Goal: Task Accomplishment & Management: Manage account settings

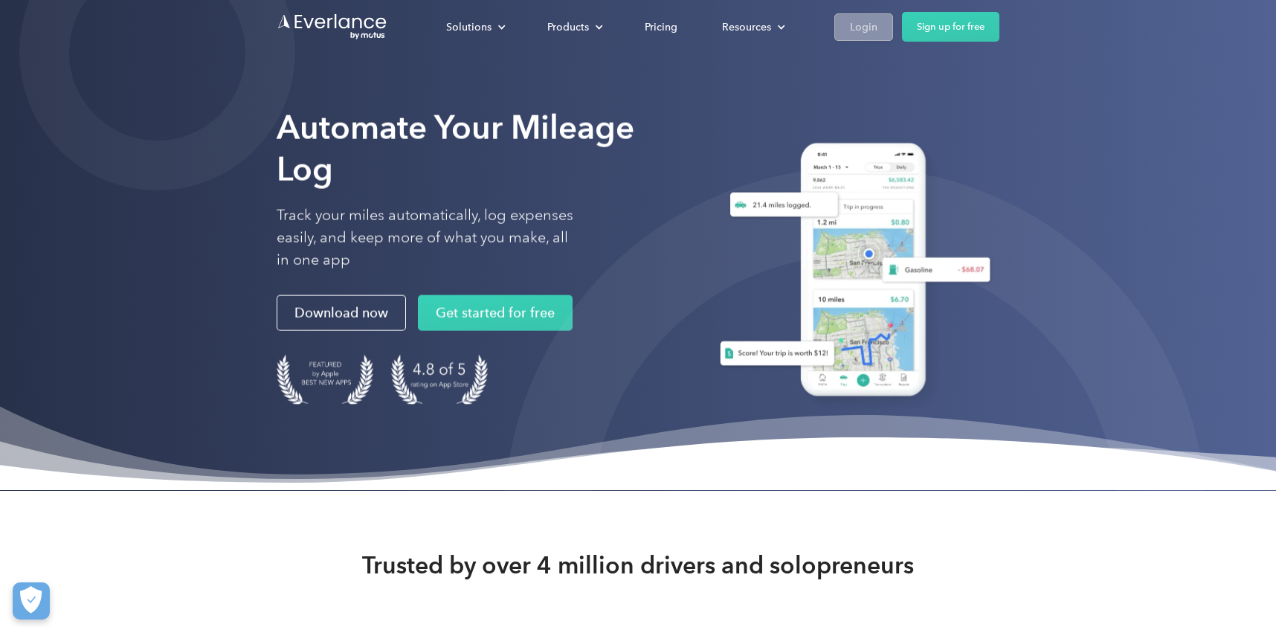
click at [861, 33] on div "Login" at bounding box center [864, 27] width 28 height 19
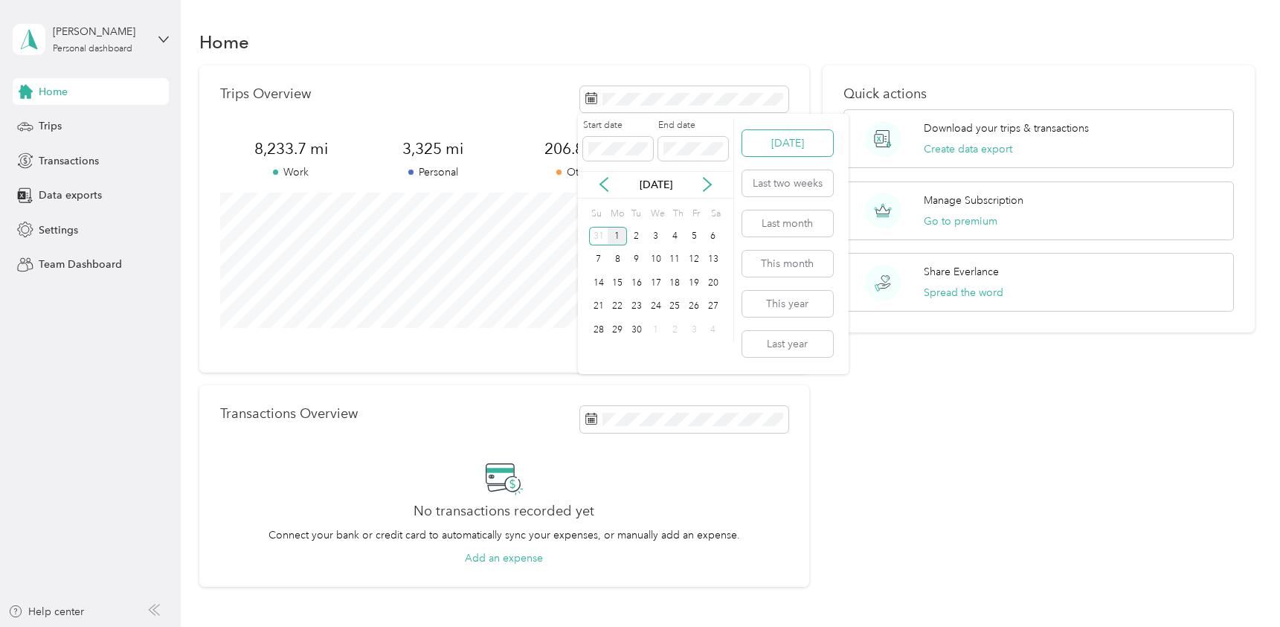
click at [783, 144] on button "[DATE]" at bounding box center [787, 143] width 91 height 26
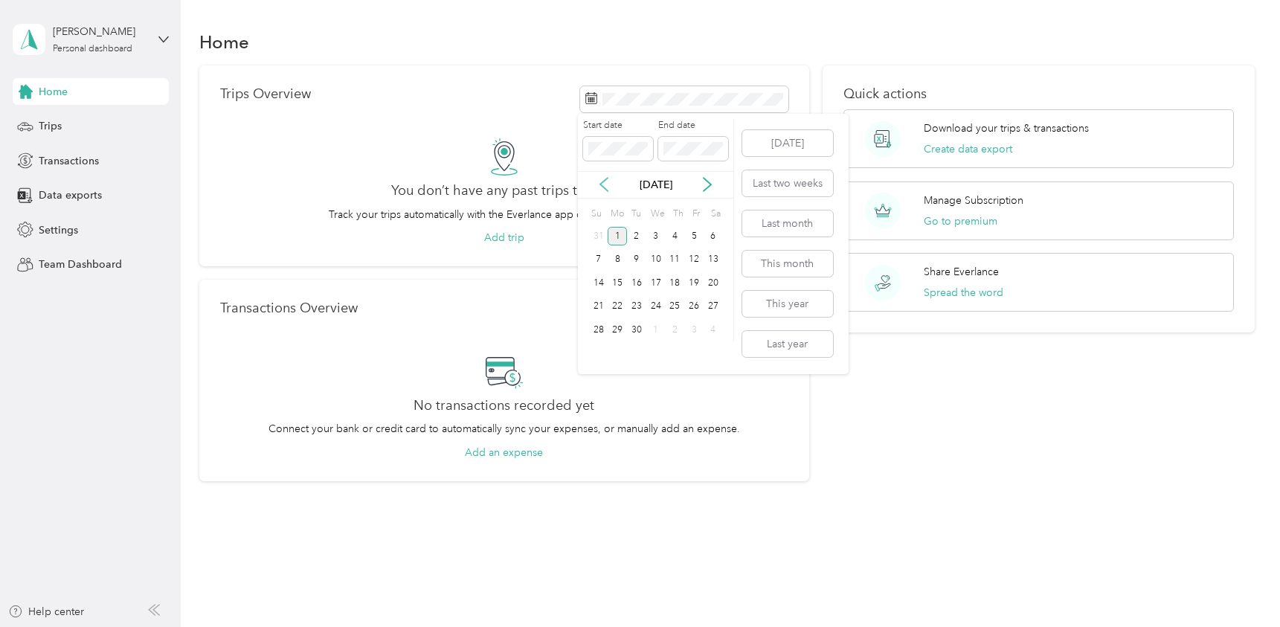
click at [606, 183] on icon at bounding box center [603, 184] width 15 height 15
click at [602, 353] on div "31" at bounding box center [598, 353] width 19 height 19
click at [602, 351] on div "31" at bounding box center [598, 353] width 19 height 19
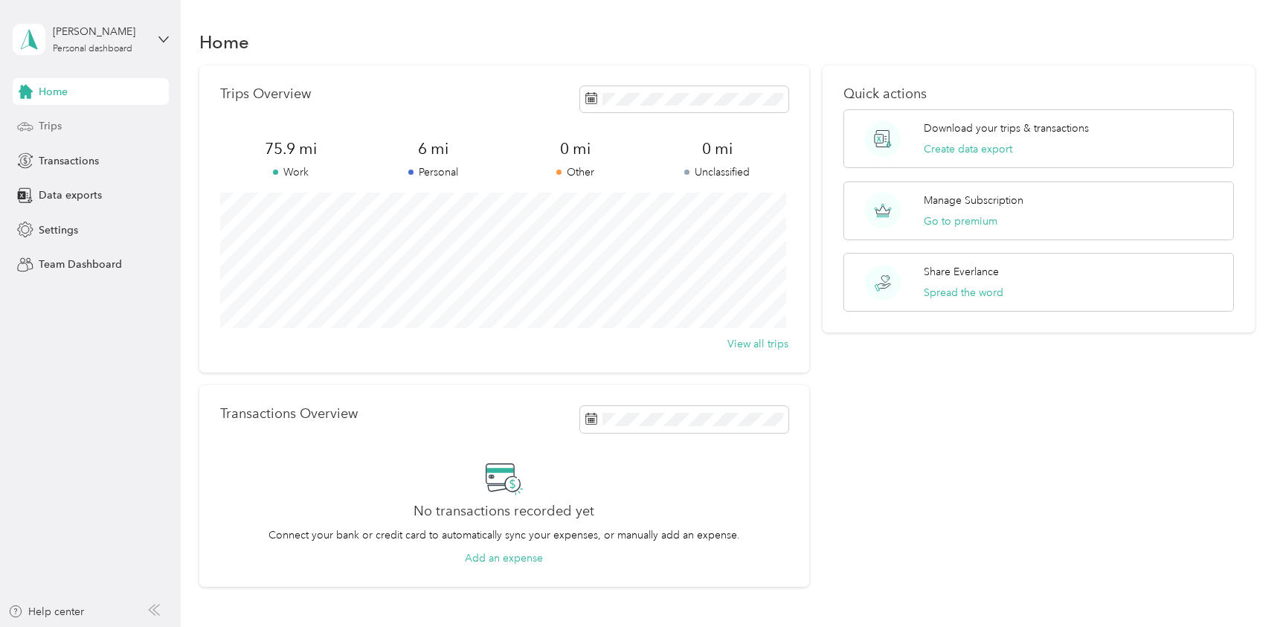
click at [57, 127] on span "Trips" at bounding box center [50, 126] width 23 height 16
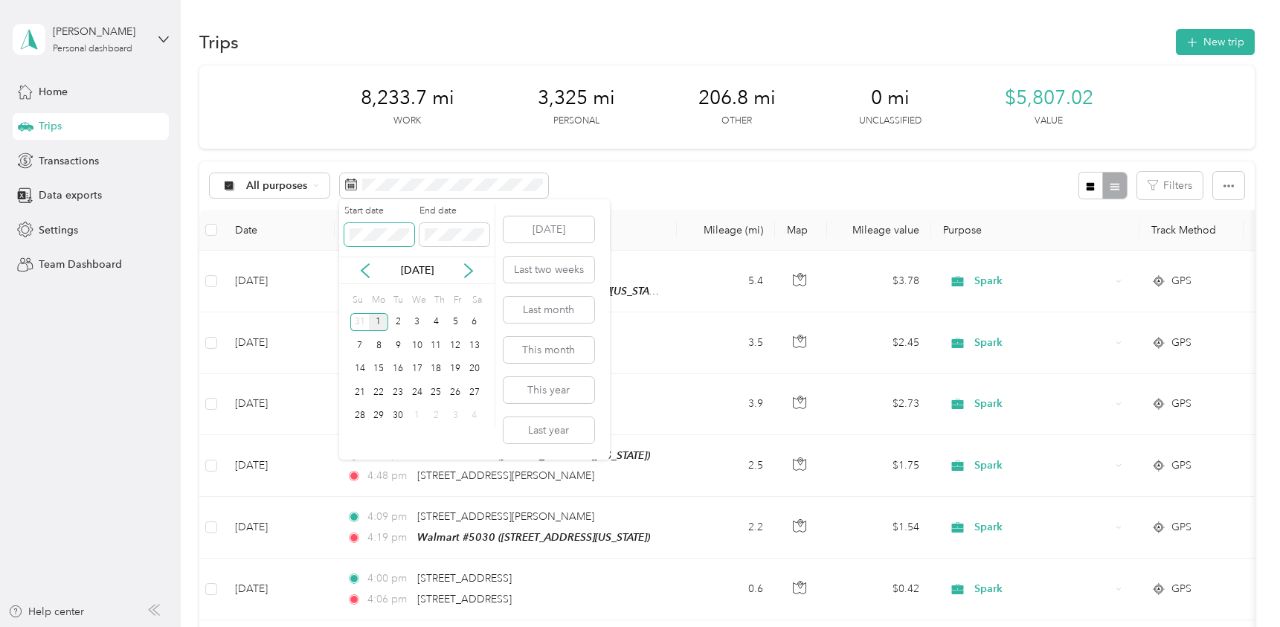
click at [328, 230] on body "[PERSON_NAME] Personal dashboard Home Trips Transactions Data exports Settings …" at bounding box center [636, 313] width 1272 height 627
click at [368, 273] on icon at bounding box center [365, 270] width 15 height 15
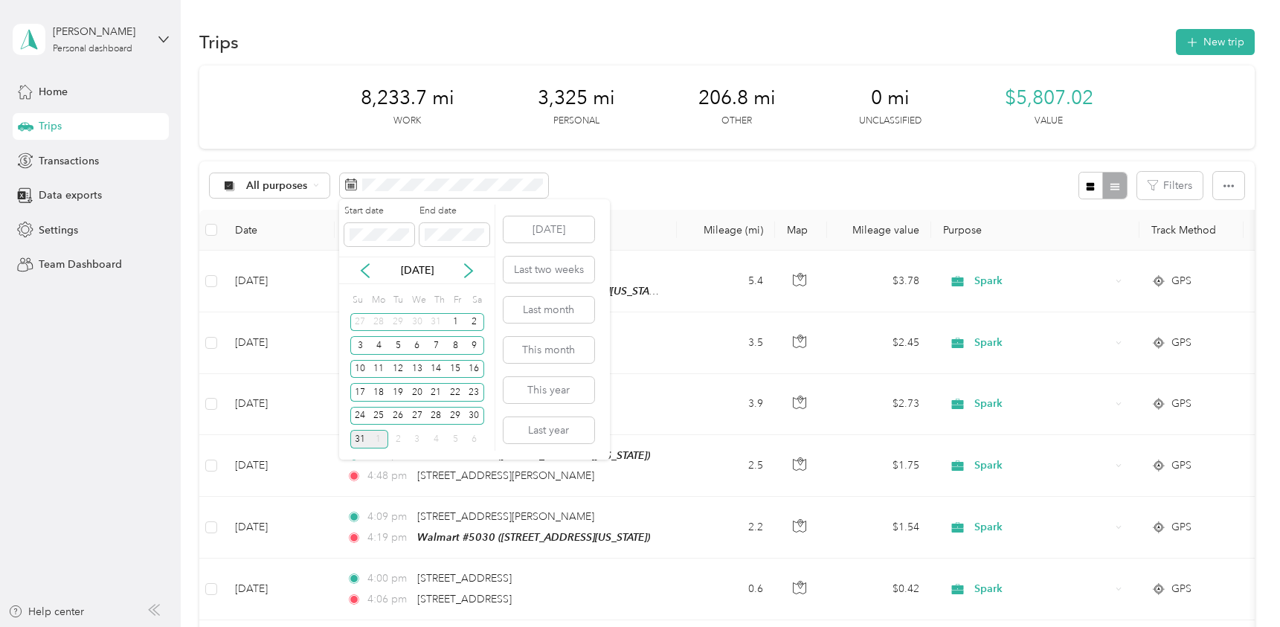
click at [358, 440] on div "31" at bounding box center [359, 439] width 19 height 19
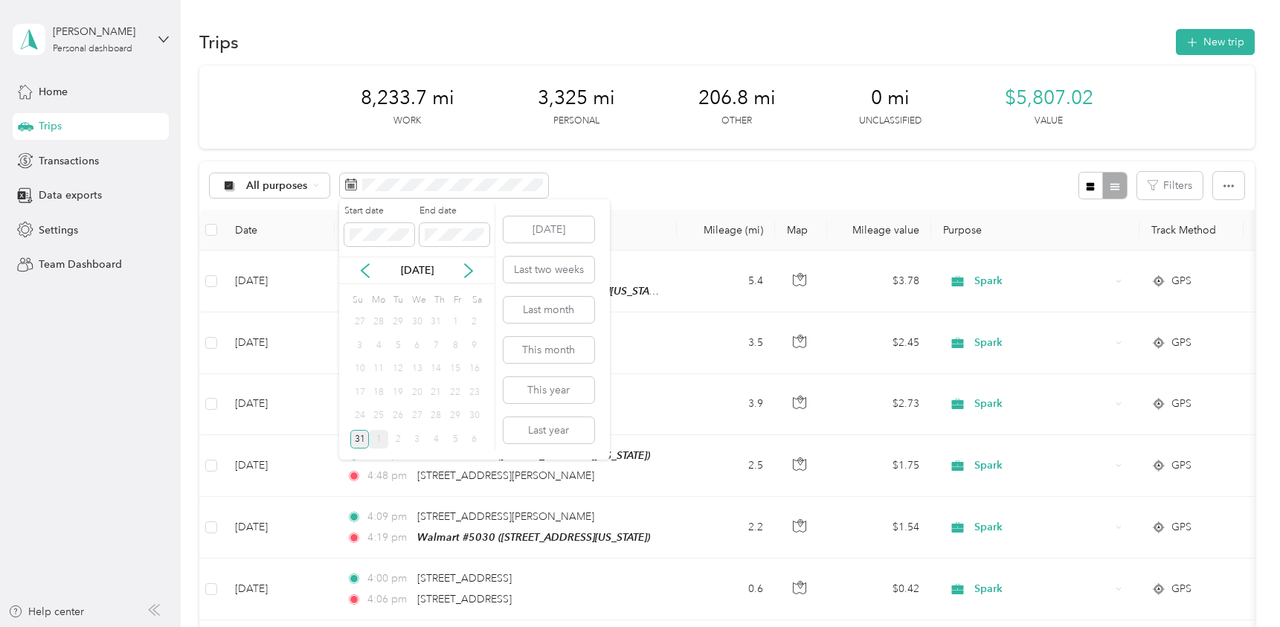
click at [360, 436] on div "31" at bounding box center [359, 439] width 19 height 19
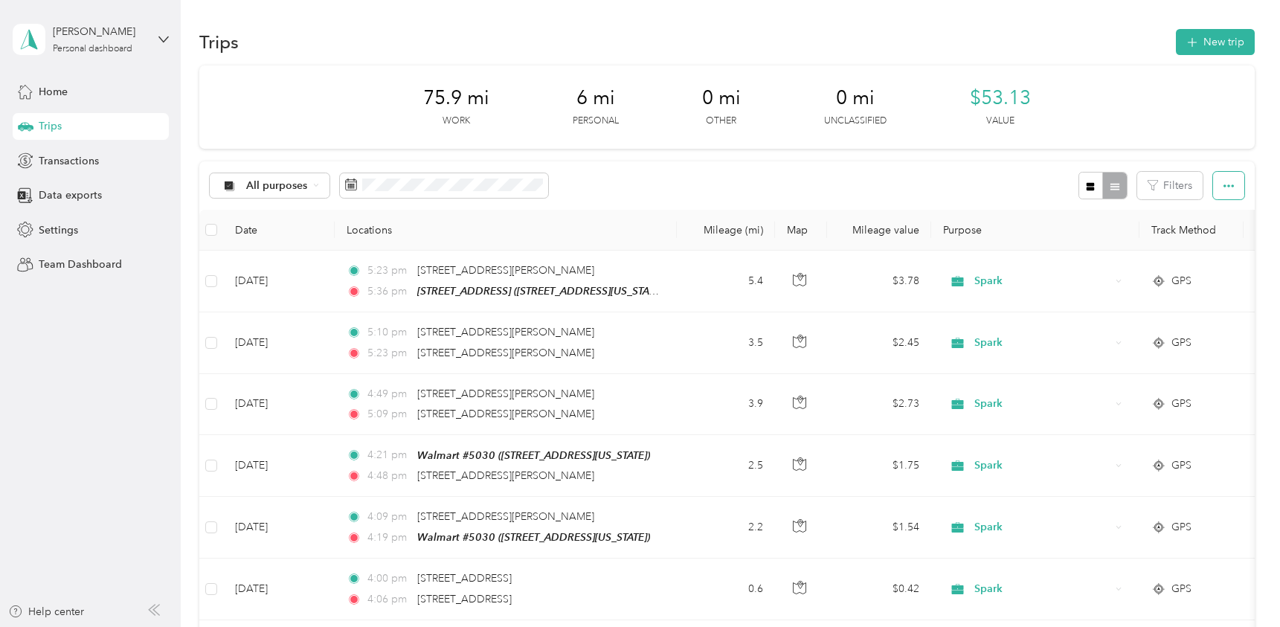
click at [1223, 182] on icon "button" at bounding box center [1228, 186] width 10 height 10
click at [1211, 236] on span "Export" at bounding box center [1203, 240] width 31 height 13
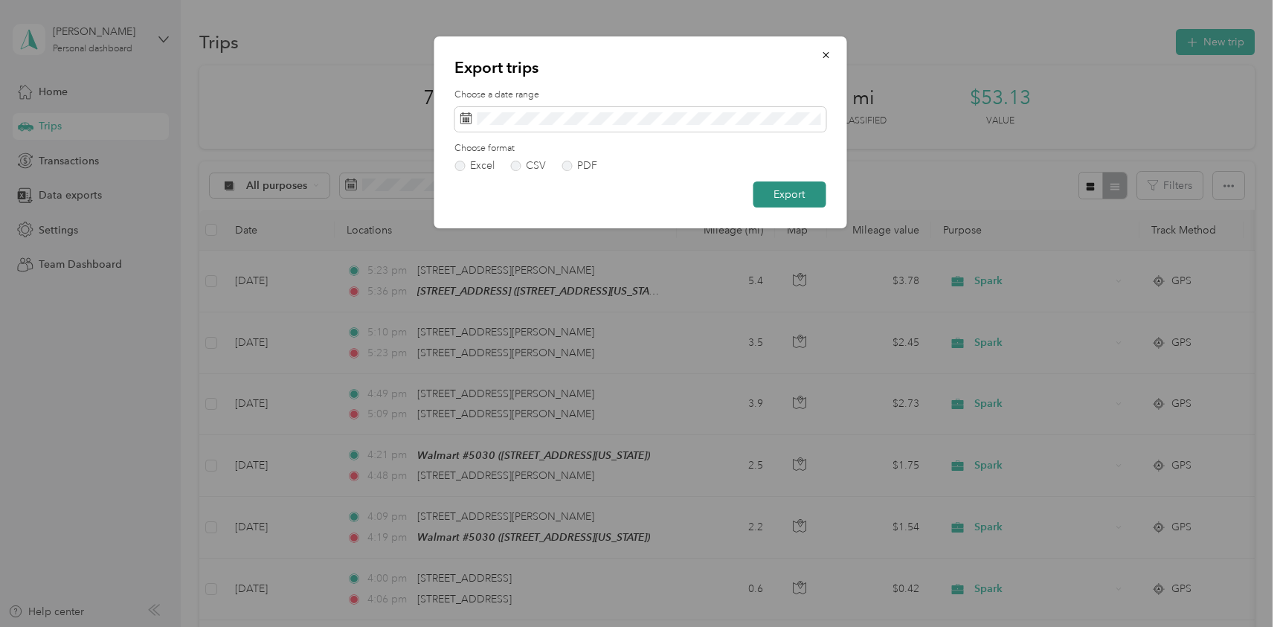
click at [811, 198] on button "Export" at bounding box center [789, 194] width 73 height 26
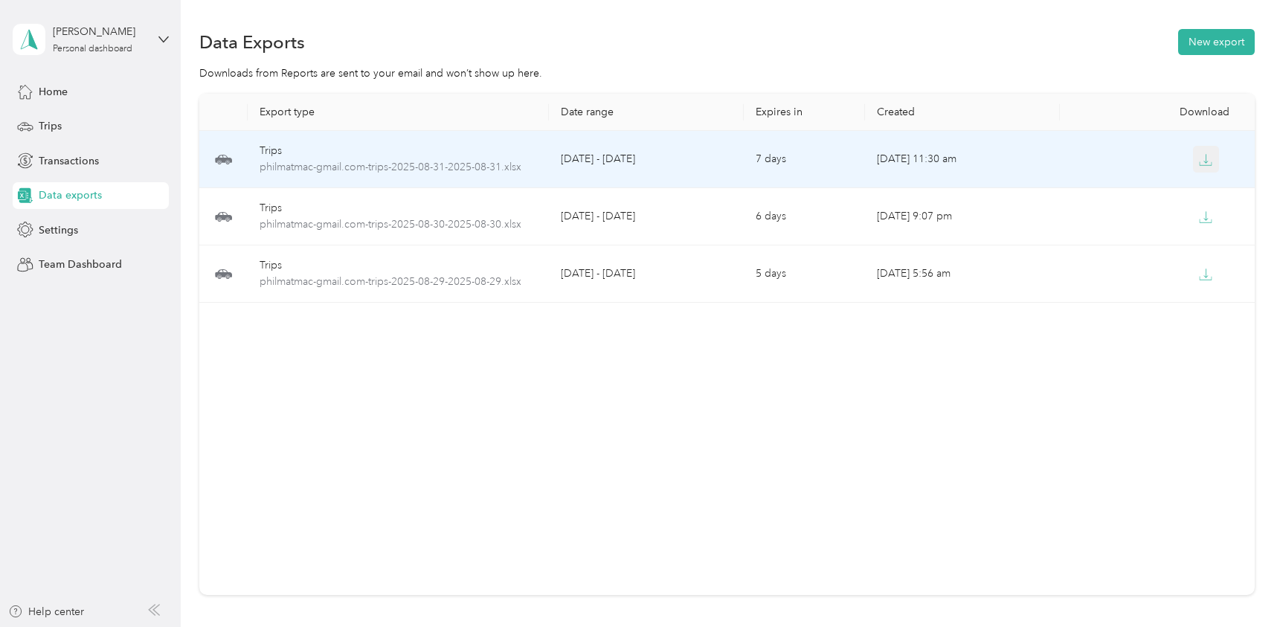
click at [1203, 159] on icon "button" at bounding box center [1205, 159] width 13 height 13
click at [1204, 158] on icon "button" at bounding box center [1205, 159] width 13 height 13
